Goal: Task Accomplishment & Management: Use online tool/utility

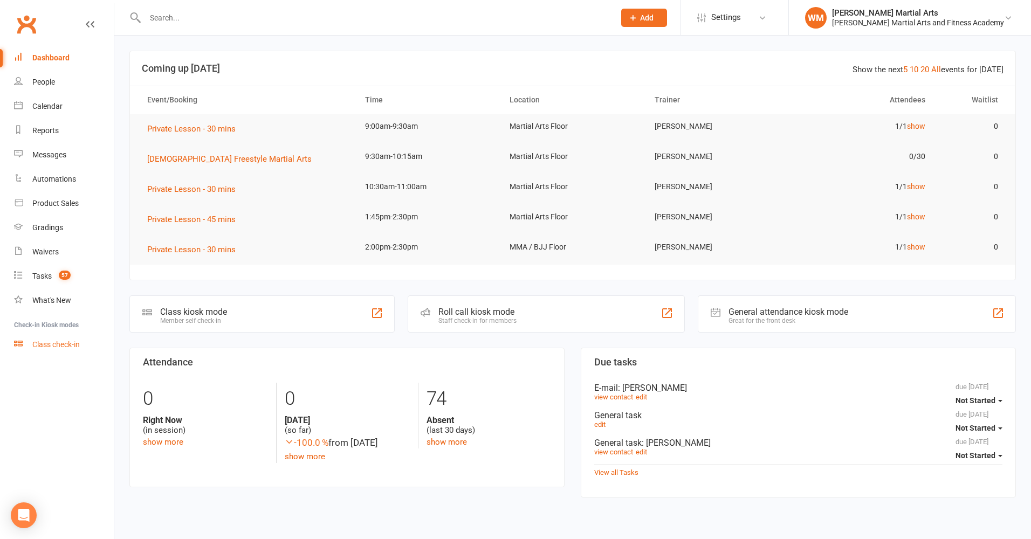
click at [74, 343] on div "Class check-in" at bounding box center [55, 344] width 47 height 9
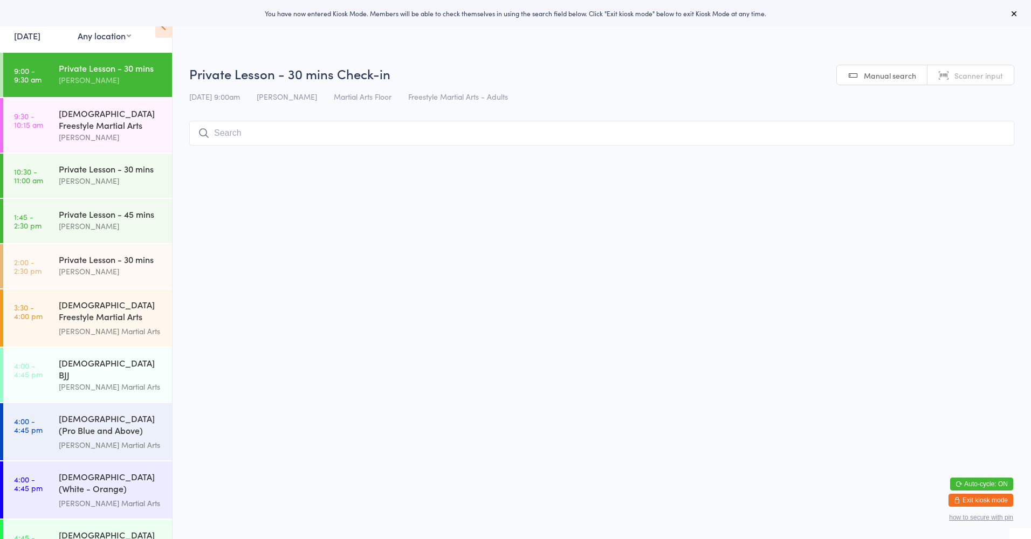
drag, startPoint x: 104, startPoint y: 32, endPoint x: 104, endPoint y: 39, distance: 7.0
click at [104, 32] on select "Any location Martial Arts Floor MMA / BJJ Floor Cage Area" at bounding box center [104, 36] width 53 height 12
select select "0"
click at [78, 30] on select "Any location Martial Arts Floor MMA / BJJ Floor Cage Area" at bounding box center [104, 36] width 53 height 12
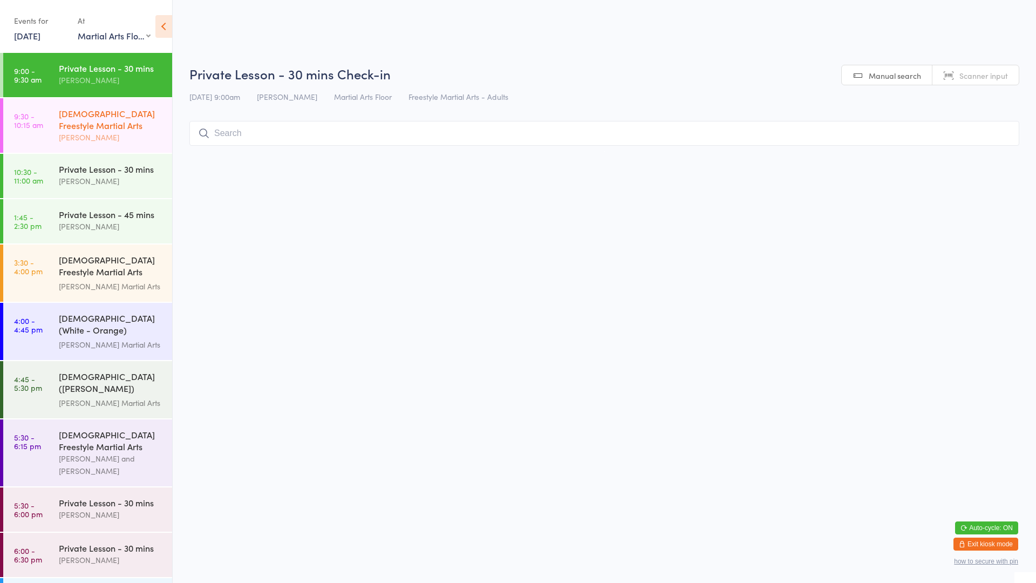
click at [67, 124] on div "[DEMOGRAPHIC_DATA] Freestyle Martial Arts" at bounding box center [111, 119] width 104 height 24
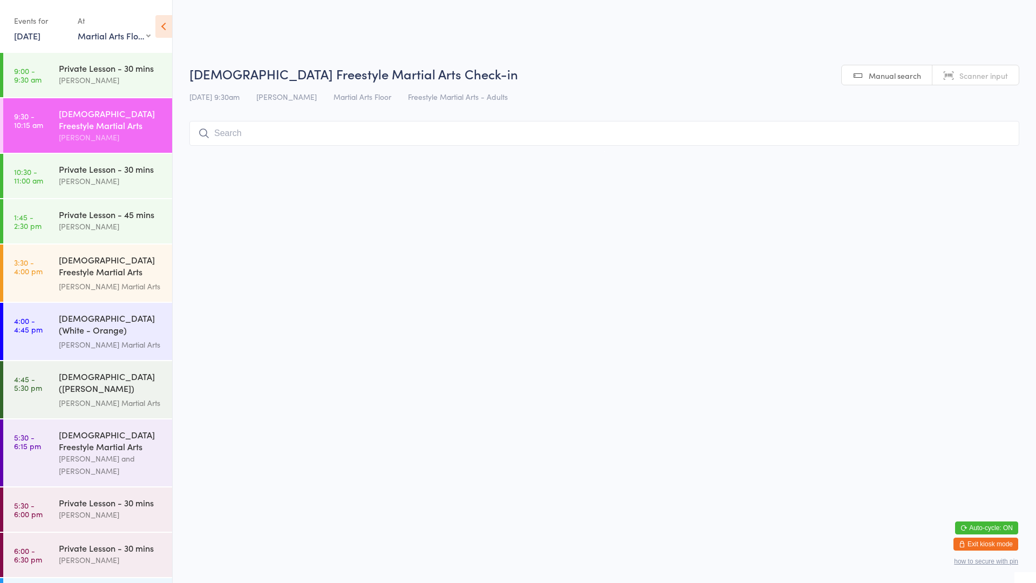
click at [250, 134] on input "search" at bounding box center [604, 133] width 830 height 25
type input "orenchuk"
click at [980, 160] on button "Drop in" at bounding box center [986, 156] width 43 height 16
type input "kirste"
click at [980, 154] on button "Drop in" at bounding box center [986, 156] width 43 height 16
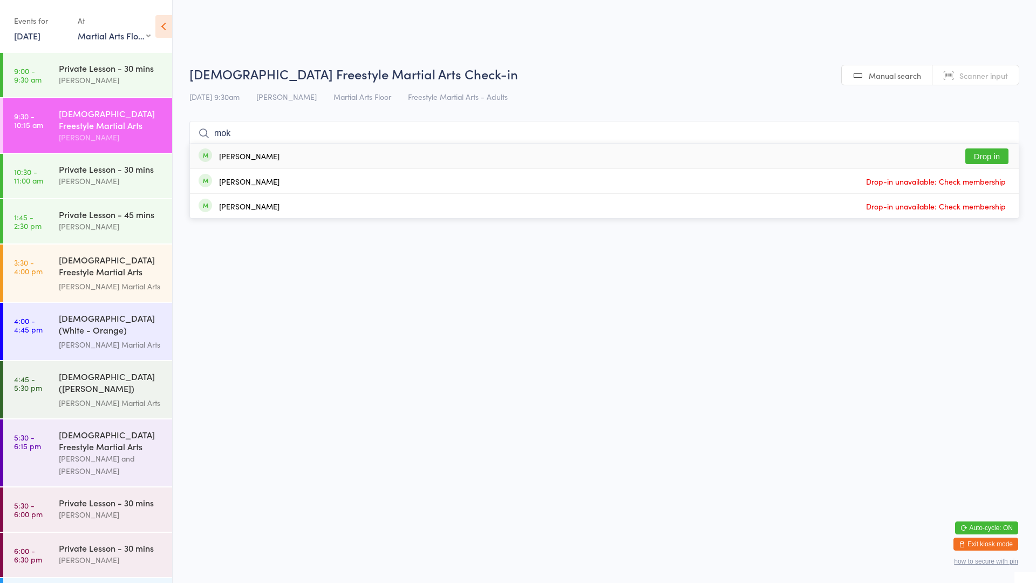
type input "mok"
click at [980, 154] on button "Drop in" at bounding box center [986, 156] width 43 height 16
